Goal: Find specific page/section: Find specific page/section

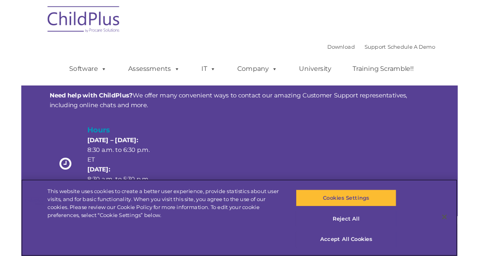
scroll to position [2, 0]
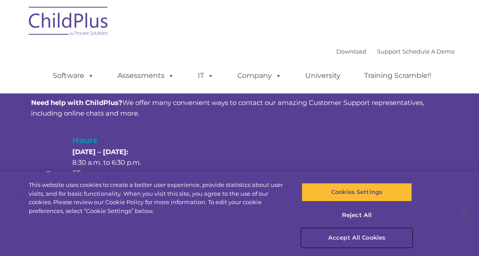
click at [365, 244] on button "Accept All Cookies" at bounding box center [357, 238] width 110 height 19
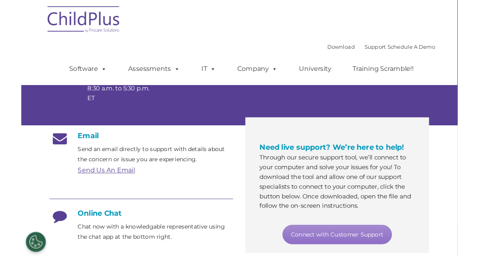
scroll to position [0, 0]
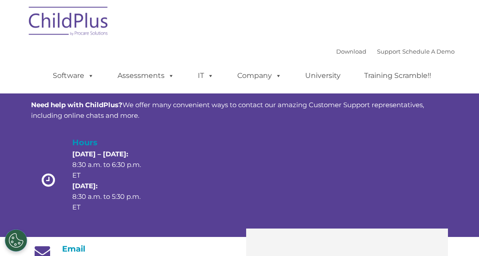
click at [72, 80] on link "Software" at bounding box center [73, 76] width 59 height 18
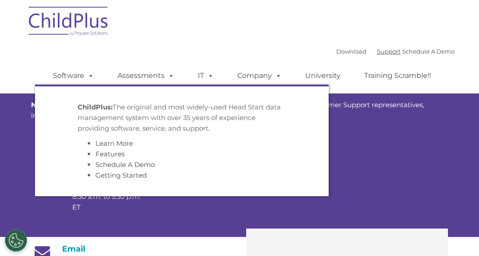
click at [377, 53] on link "Support" at bounding box center [389, 51] width 24 height 7
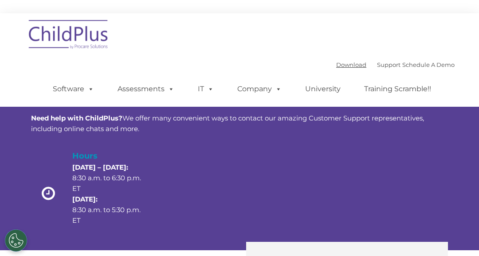
click at [338, 67] on link "Download" at bounding box center [351, 64] width 30 height 7
